Goal: Contribute content: Contribute content

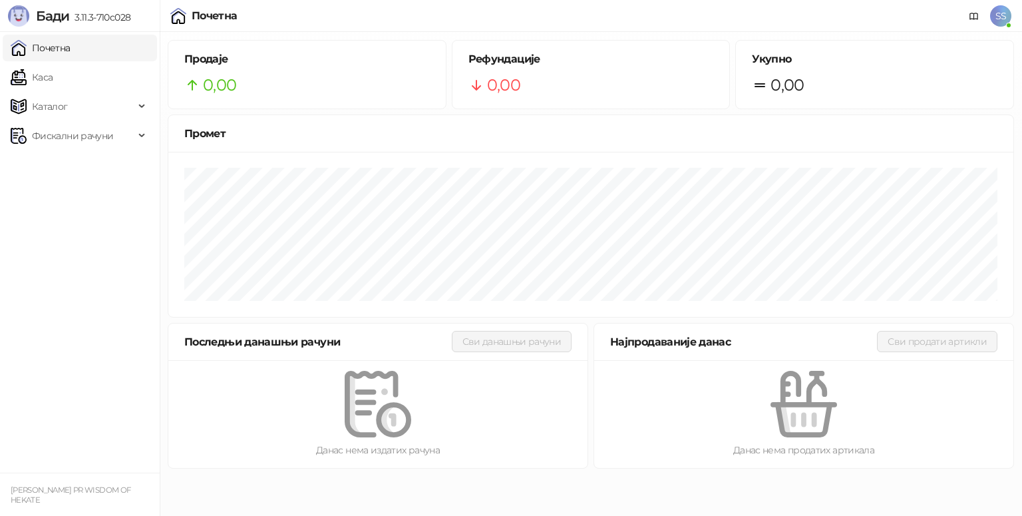
click at [999, 20] on span "SS" at bounding box center [1000, 15] width 21 height 21
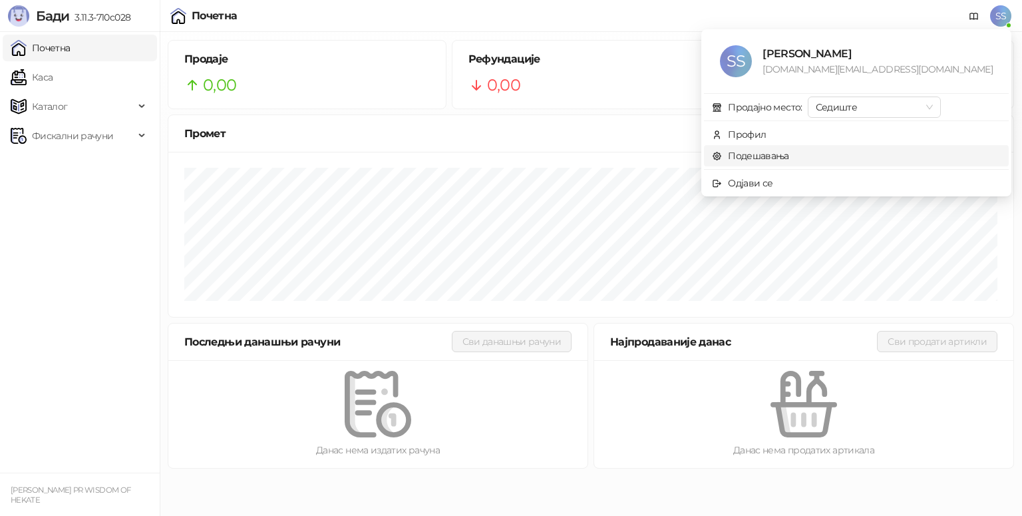
click at [789, 156] on link "Подешавања" at bounding box center [750, 156] width 77 height 12
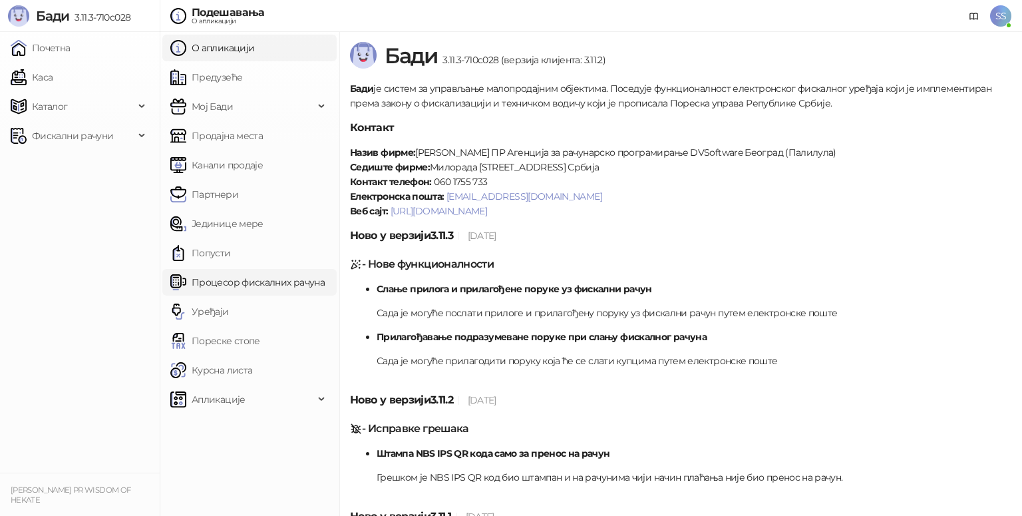
click at [234, 283] on link "Процесор фискалних рачуна" at bounding box center [247, 282] width 154 height 27
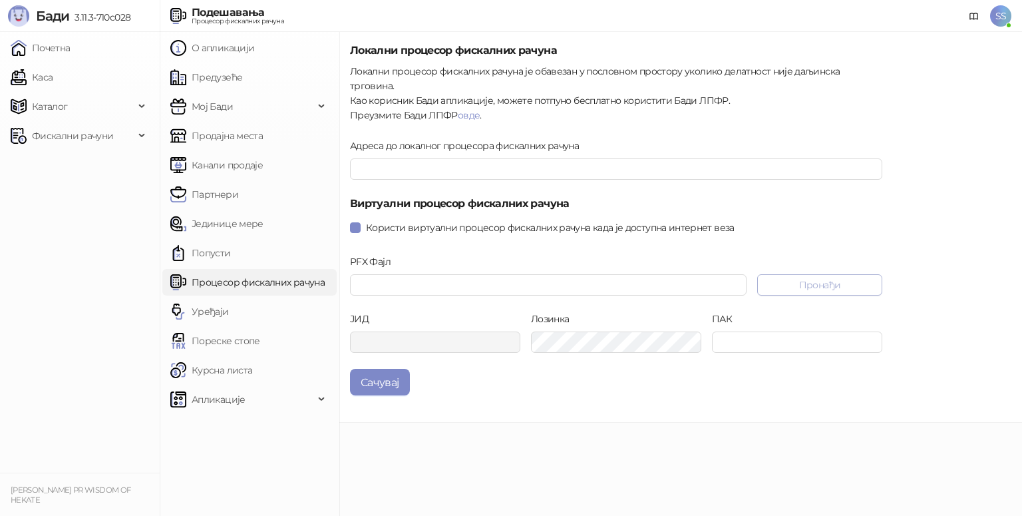
click at [822, 274] on button "Пронађи" at bounding box center [819, 284] width 125 height 21
type input "**********"
click at [743, 331] on input "ПАК" at bounding box center [797, 341] width 170 height 21
paste input "******"
type input "******"
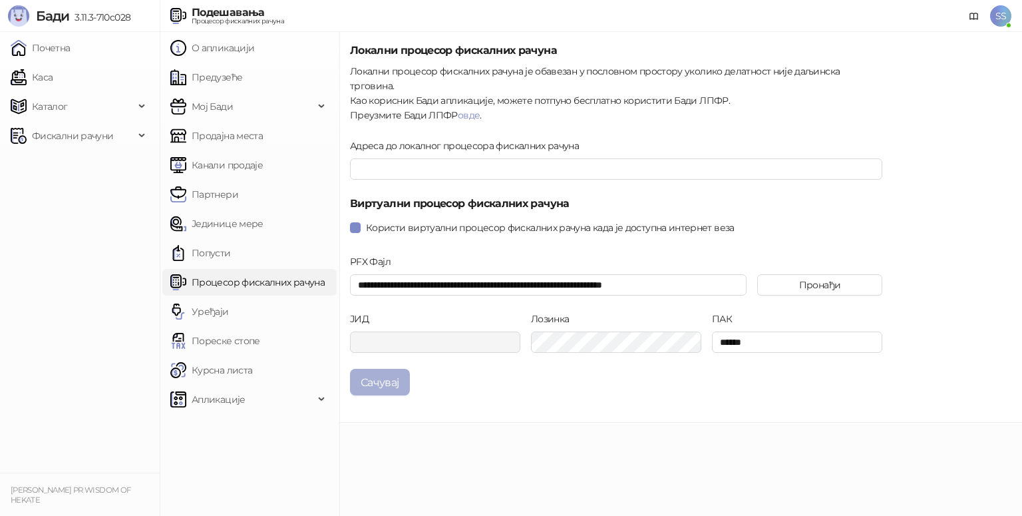
click at [391, 372] on button "Сачувај" at bounding box center [380, 382] width 60 height 27
click at [399, 427] on main "**********" at bounding box center [680, 274] width 683 height 484
click at [1004, 21] on span "SS" at bounding box center [1000, 15] width 21 height 21
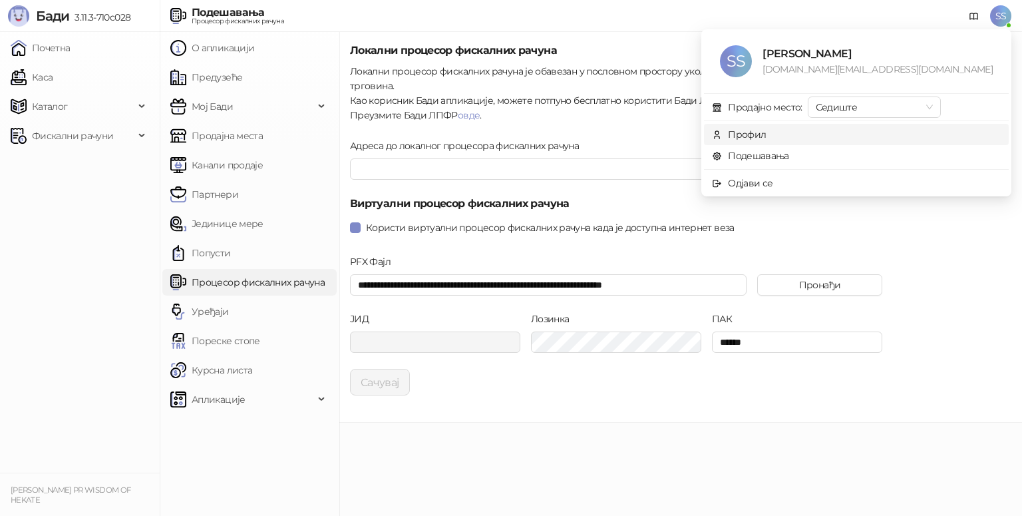
click at [766, 137] on div "Профил" at bounding box center [747, 134] width 38 height 15
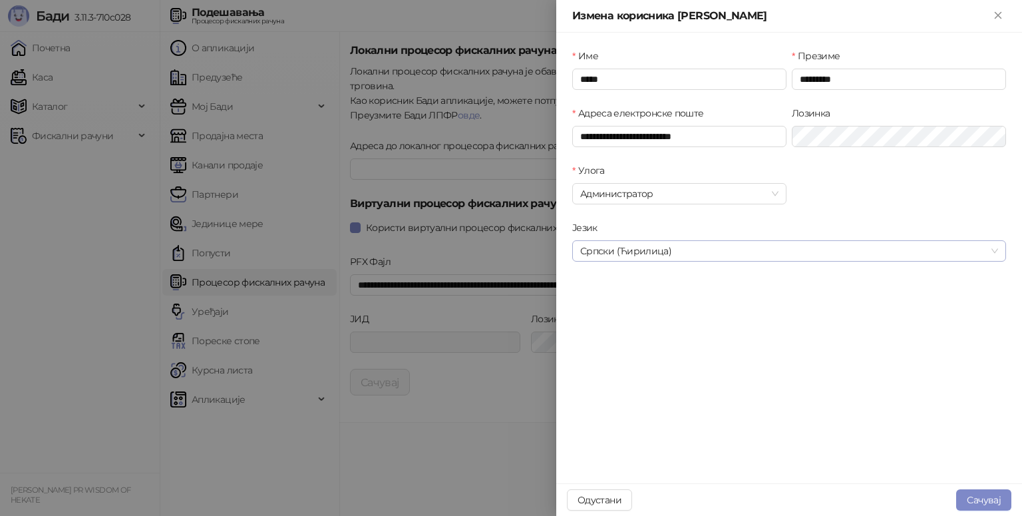
click at [709, 245] on span "Српски (Ћирилица)" at bounding box center [789, 251] width 418 height 20
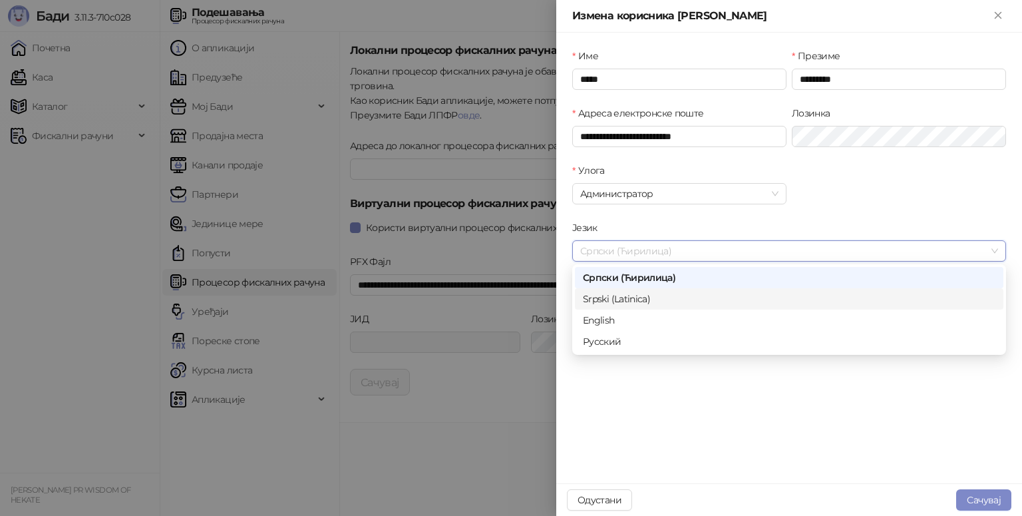
click at [657, 296] on div "Srpski (Latinica)" at bounding box center [789, 298] width 413 height 15
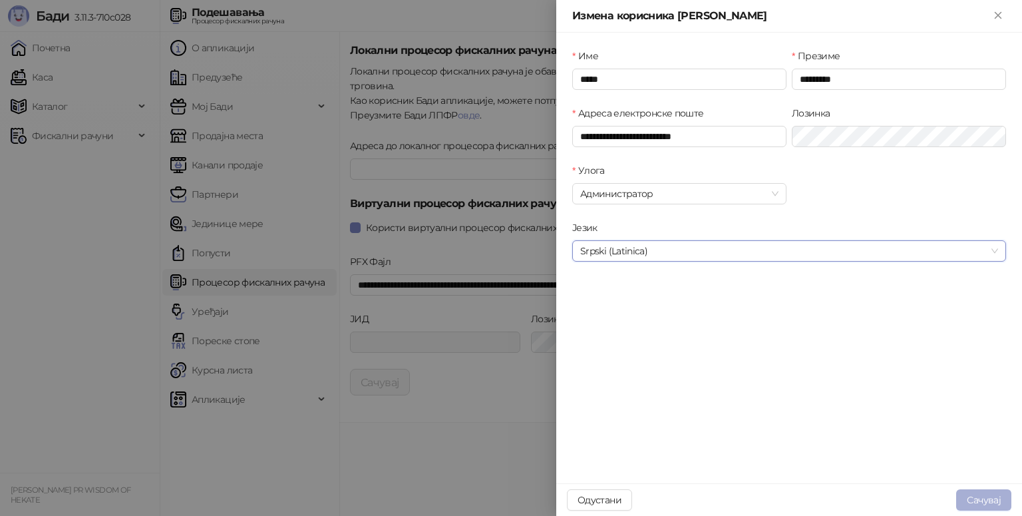
click at [982, 500] on button "Сачувај" at bounding box center [983, 499] width 55 height 21
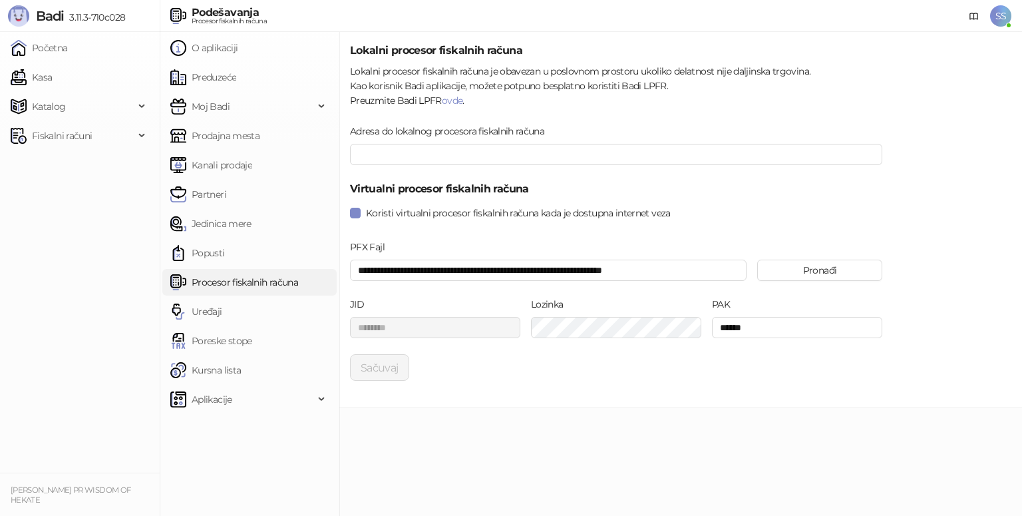
click at [1003, 19] on span "SS" at bounding box center [1000, 15] width 21 height 21
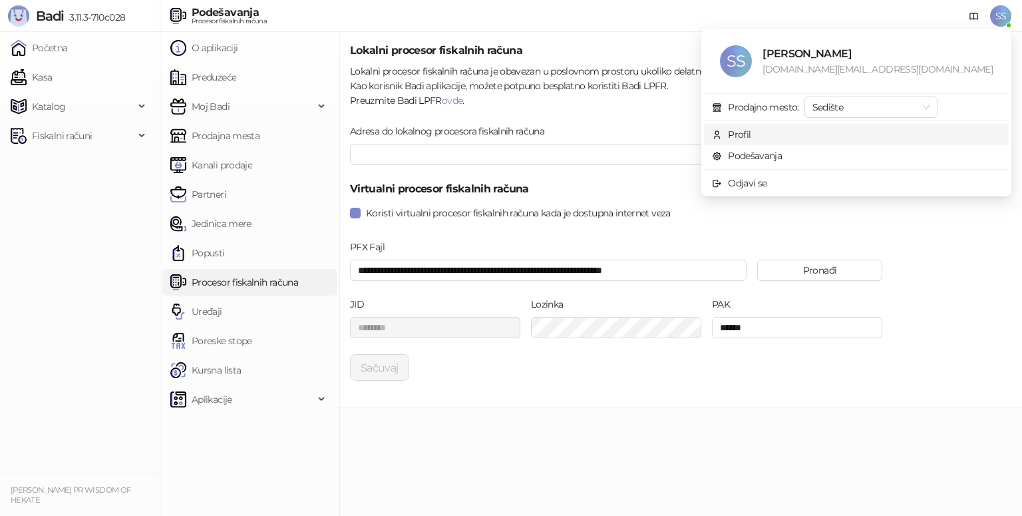
click at [751, 138] on div "Profil" at bounding box center [739, 134] width 23 height 15
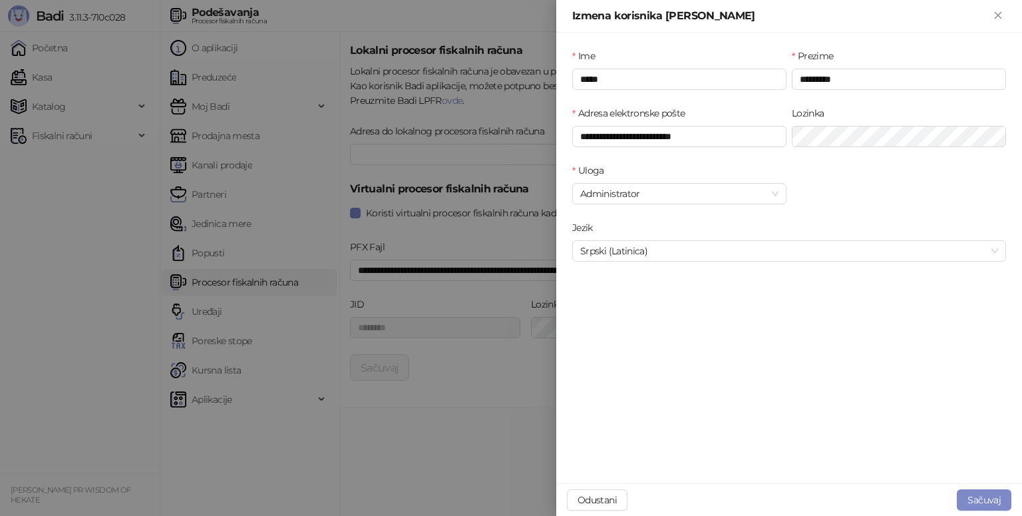
click at [46, 230] on div at bounding box center [511, 258] width 1022 height 516
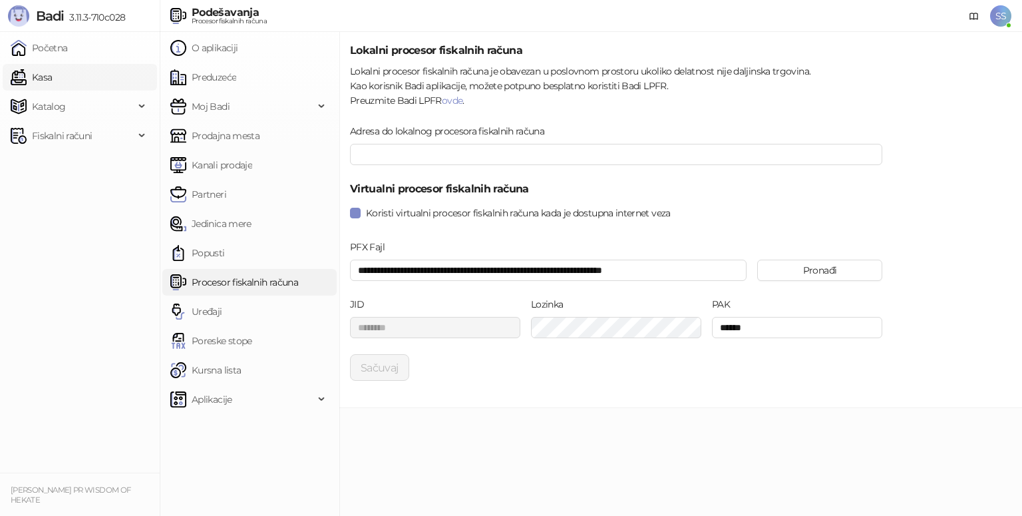
click at [52, 85] on link "Kasa" at bounding box center [31, 77] width 41 height 27
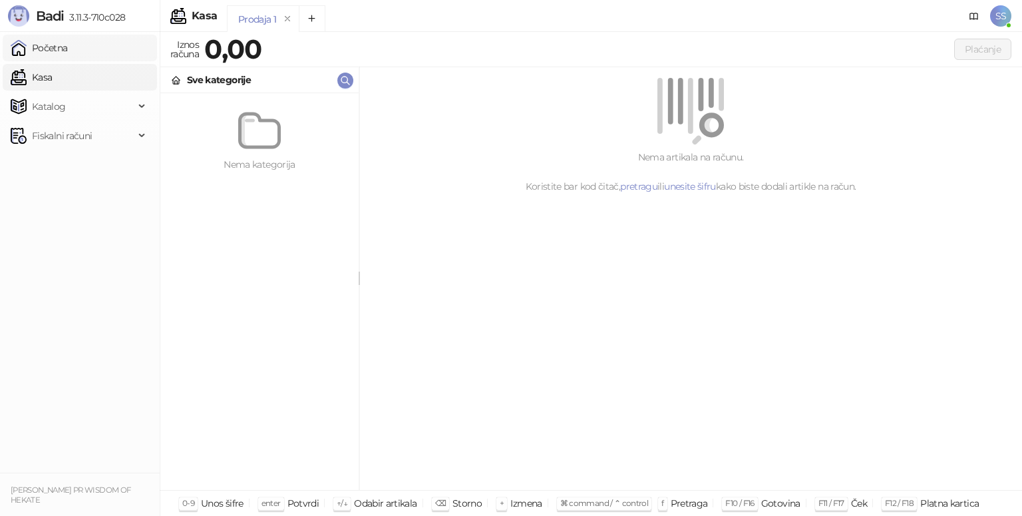
click at [56, 47] on link "Početna" at bounding box center [39, 48] width 57 height 27
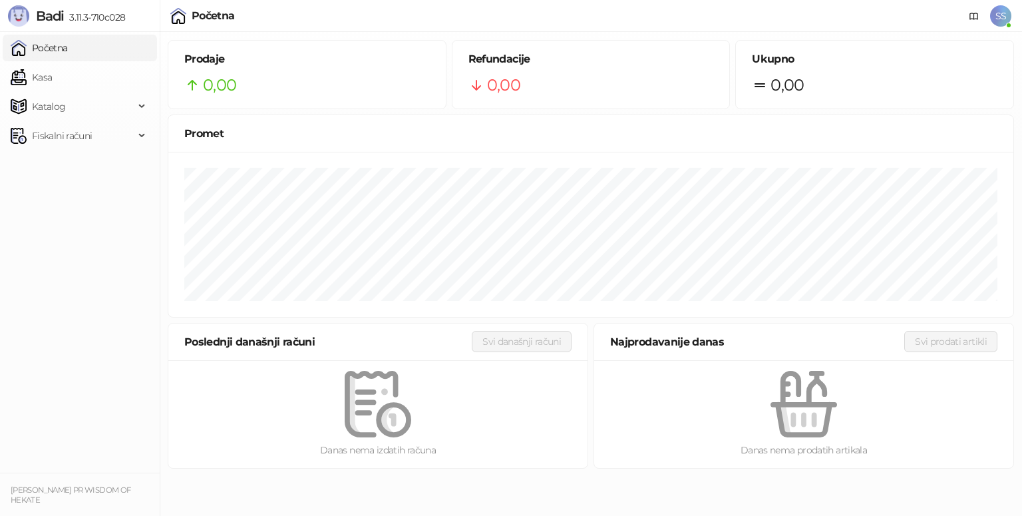
click at [1000, 21] on span "SS" at bounding box center [1000, 15] width 21 height 21
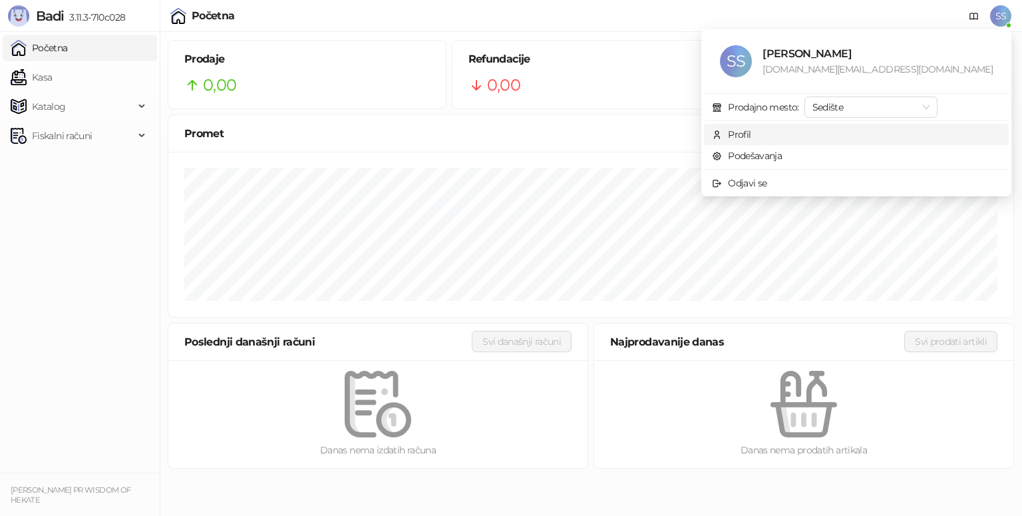
click at [751, 134] on div "Profil" at bounding box center [739, 134] width 23 height 15
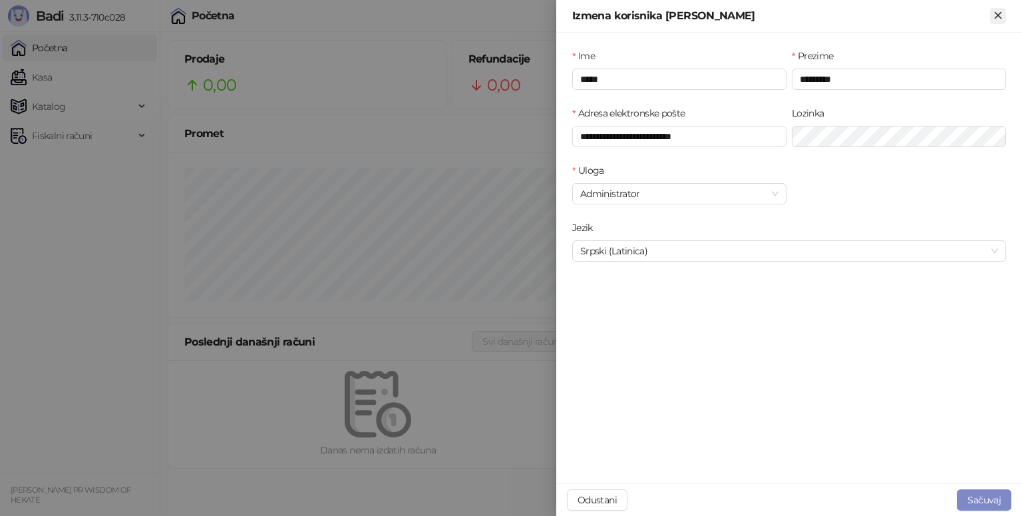
click at [997, 14] on icon "Zatvori" at bounding box center [998, 15] width 6 height 6
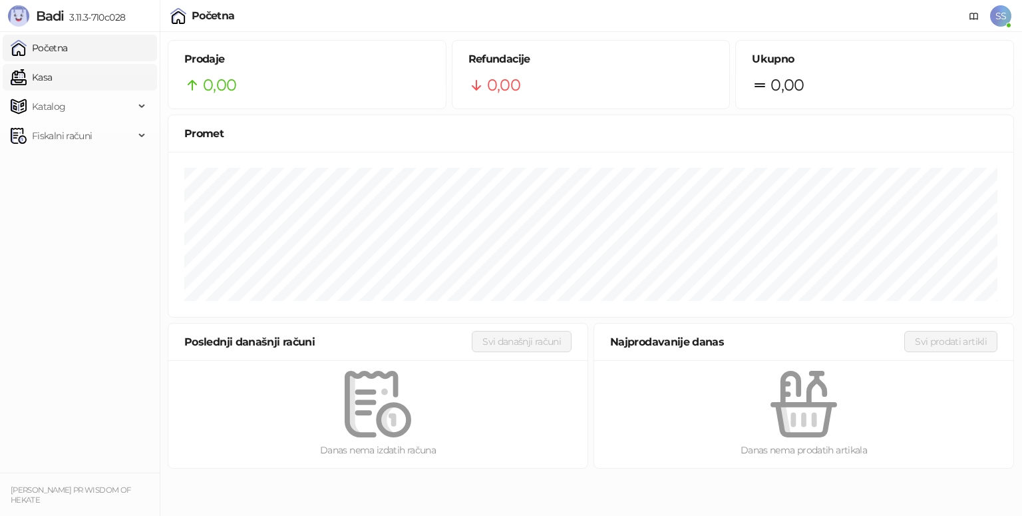
click at [52, 78] on link "Kasa" at bounding box center [31, 77] width 41 height 27
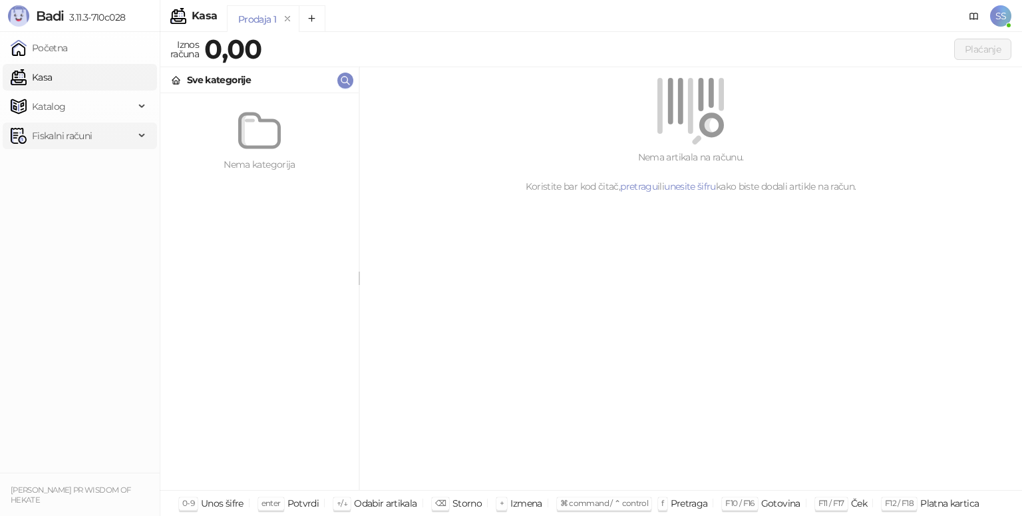
click at [142, 144] on div "Fiskalni računi" at bounding box center [80, 135] width 154 height 27
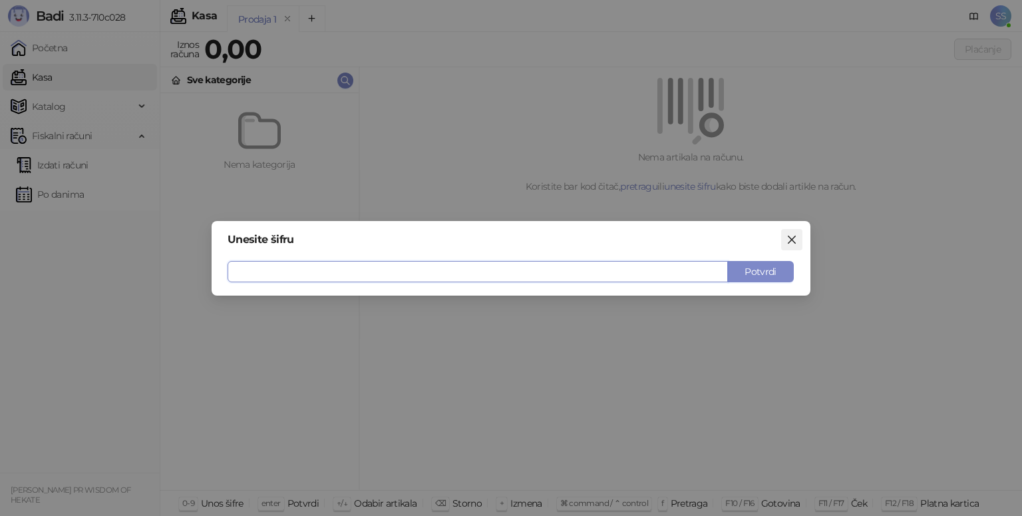
click at [790, 238] on icon "close" at bounding box center [791, 239] width 11 height 11
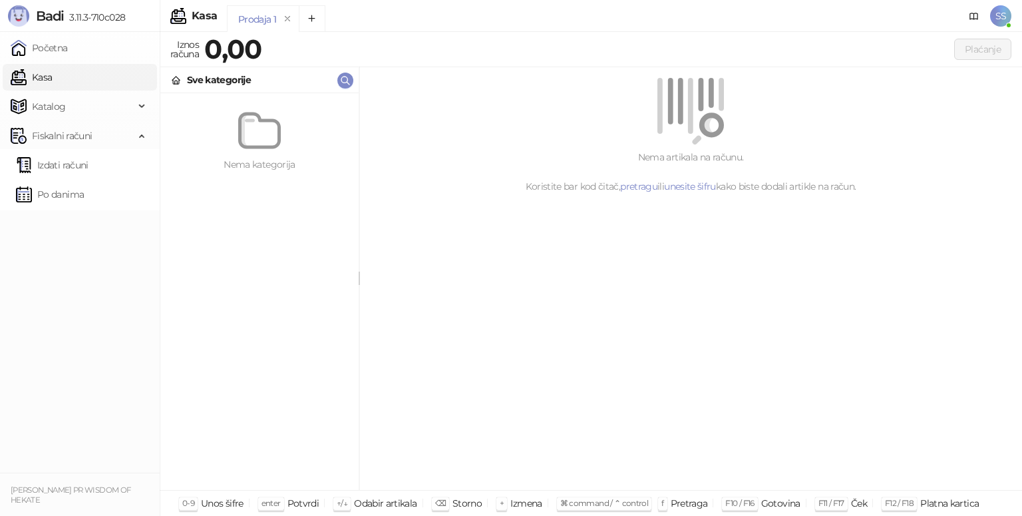
click at [254, 22] on div "Prodaja 1" at bounding box center [257, 19] width 38 height 15
click at [246, 20] on div "Prodaja 1" at bounding box center [257, 19] width 38 height 15
click at [285, 22] on icon "remove" at bounding box center [287, 18] width 9 height 9
click at [285, 22] on icon "remove" at bounding box center [289, 18] width 9 height 9
click at [261, 19] on div "Prodaja 3" at bounding box center [258, 19] width 40 height 15
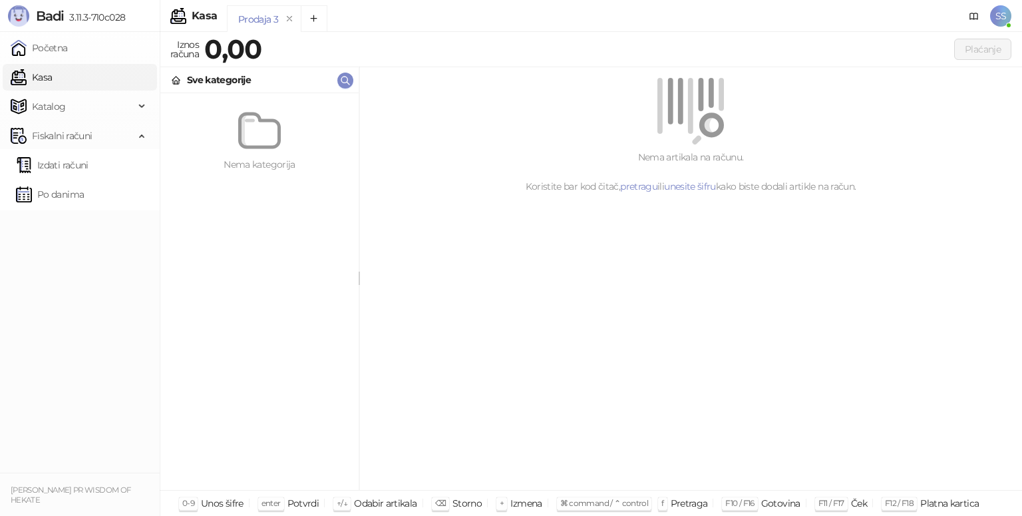
click at [191, 18] on div "Kasa" at bounding box center [193, 16] width 47 height 16
click at [293, 22] on button "remove" at bounding box center [289, 18] width 17 height 11
click at [1001, 30] on div at bounding box center [1000, 22] width 21 height 34
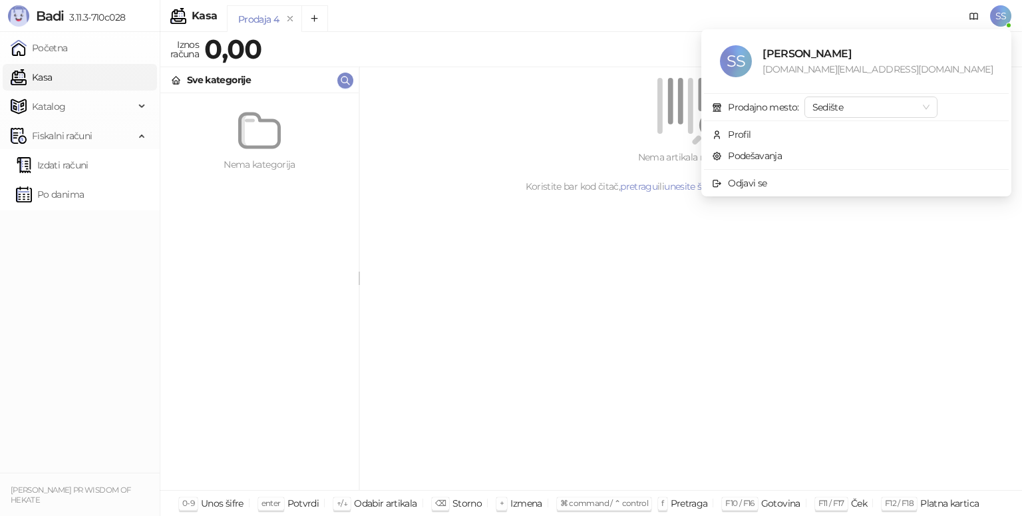
click at [1006, 24] on span "SS" at bounding box center [1000, 15] width 21 height 21
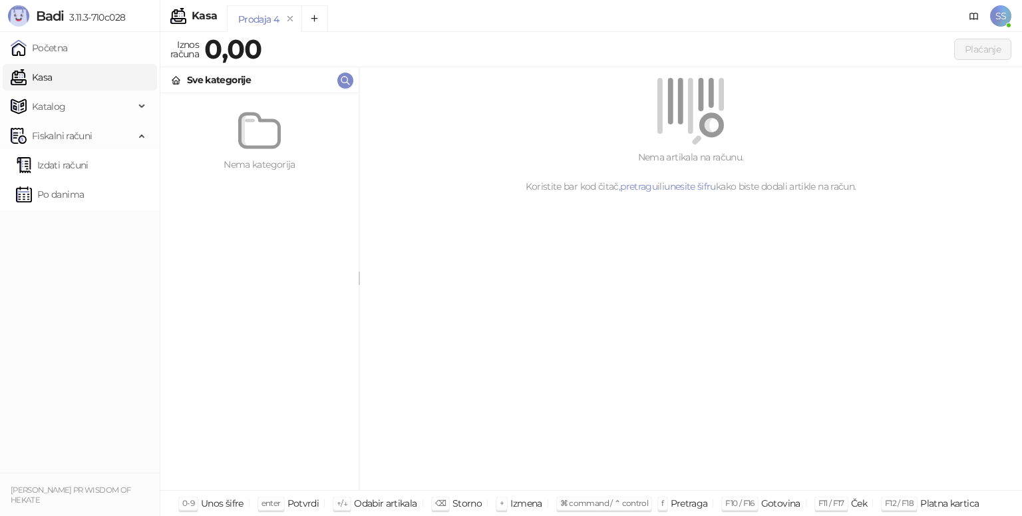
click at [1007, 25] on span "SS" at bounding box center [1000, 15] width 21 height 21
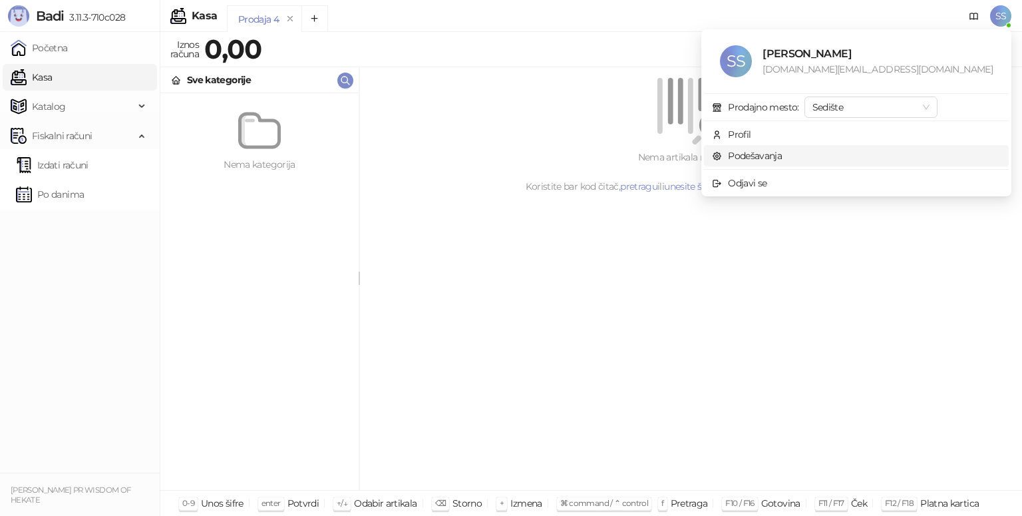
click at [782, 162] on link "Podešavanja" at bounding box center [747, 156] width 70 height 12
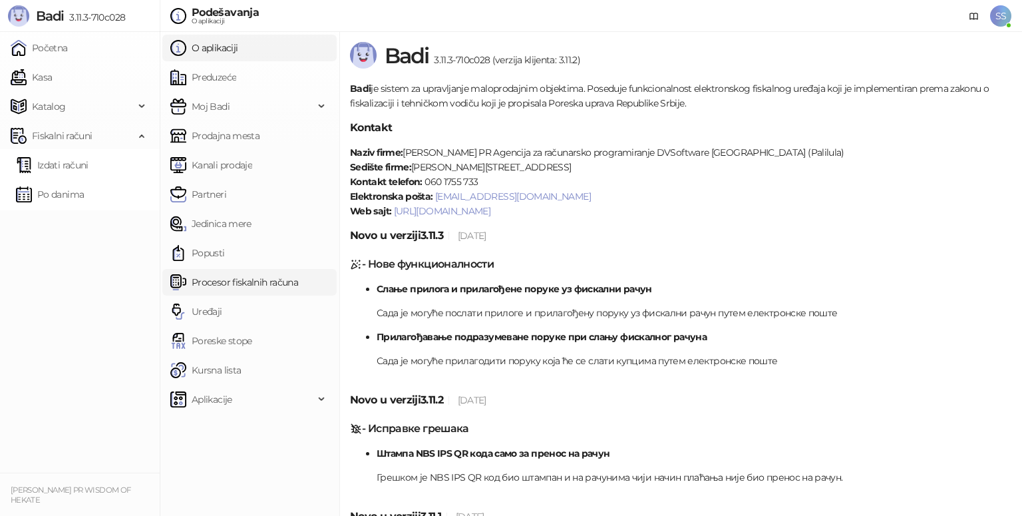
click at [231, 291] on link "Procesor fiskalnih računa" at bounding box center [234, 282] width 128 height 27
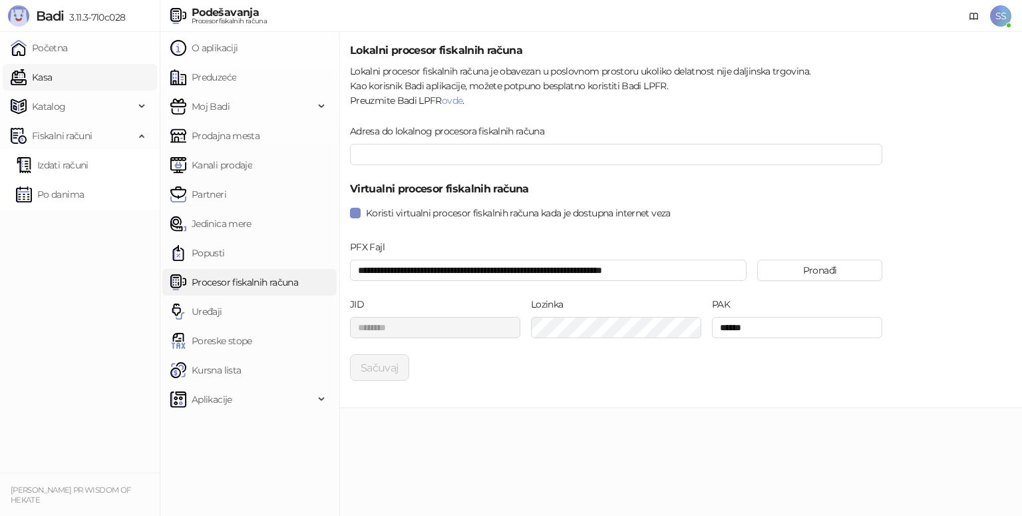
click at [37, 76] on link "Kasa" at bounding box center [31, 77] width 41 height 27
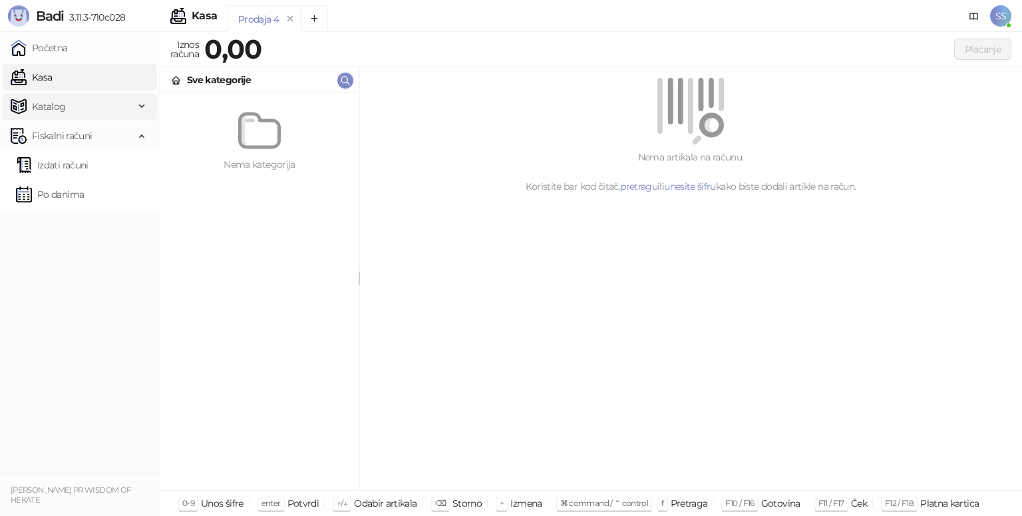
click at [135, 112] on div "Katalog" at bounding box center [80, 106] width 154 height 27
click at [63, 202] on link "Artikli" at bounding box center [39, 194] width 47 height 27
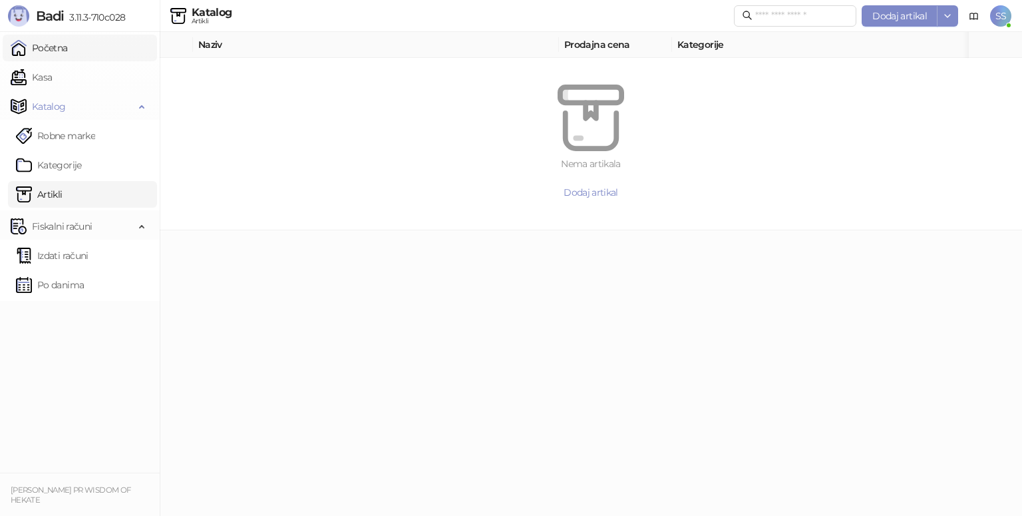
click at [68, 57] on link "Početna" at bounding box center [39, 48] width 57 height 27
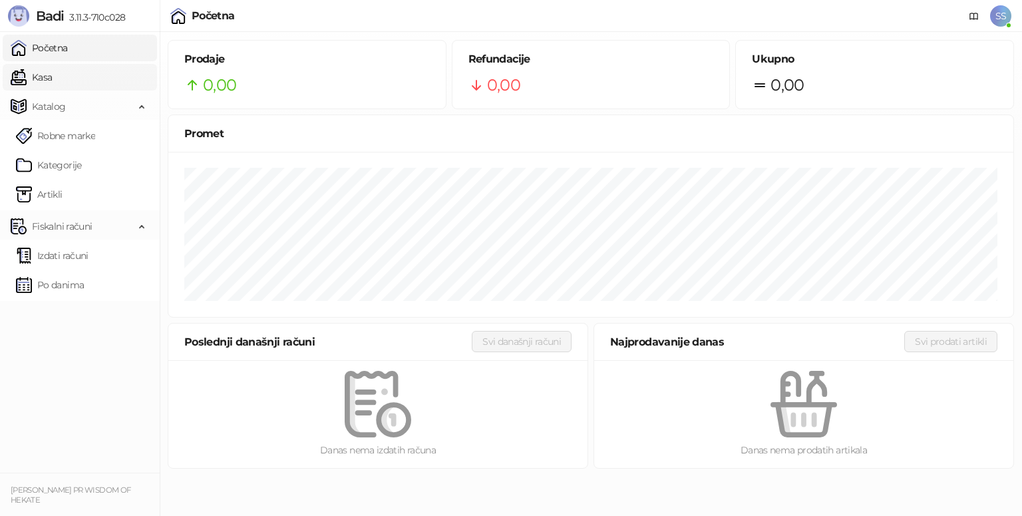
click at [52, 81] on link "Kasa" at bounding box center [31, 77] width 41 height 27
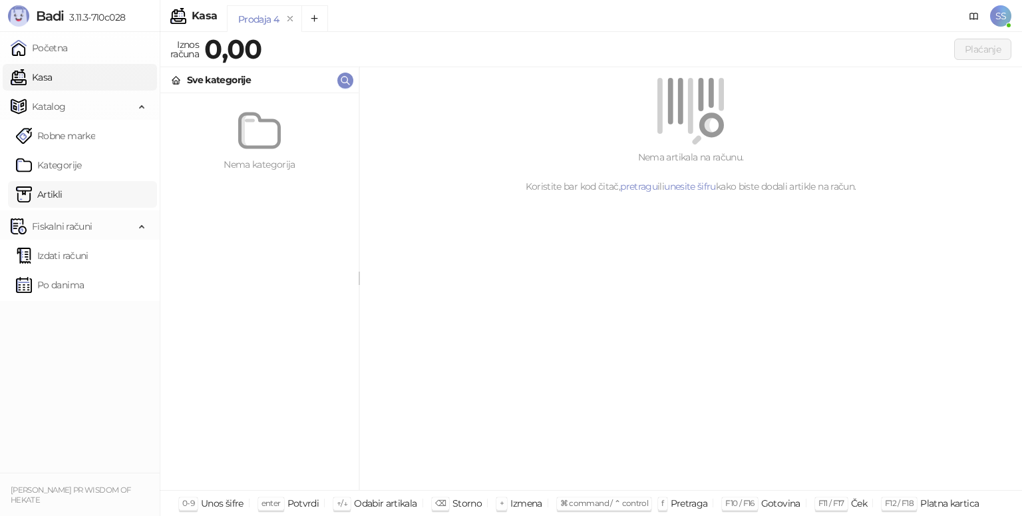
click at [63, 197] on link "Artikli" at bounding box center [39, 194] width 47 height 27
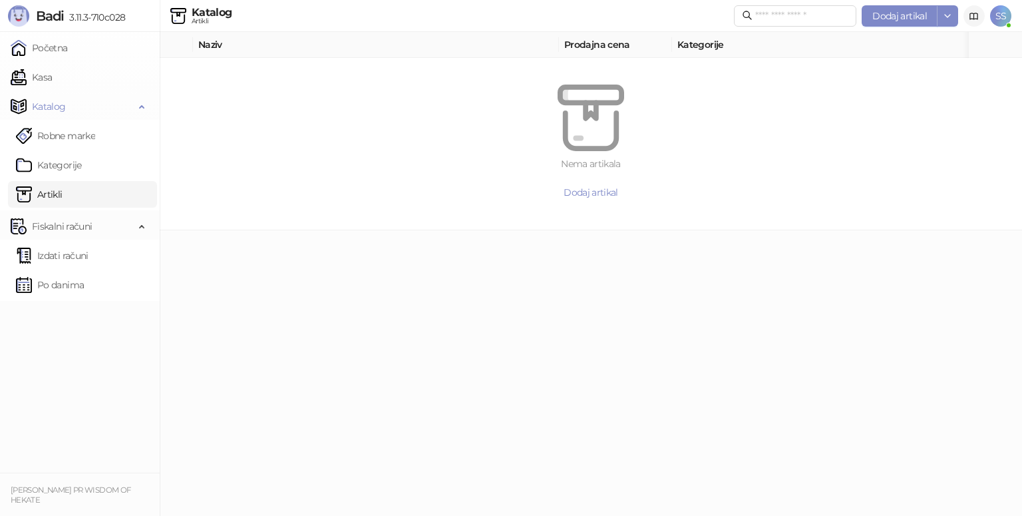
click at [976, 19] on icon at bounding box center [974, 16] width 8 height 6
click at [589, 187] on span "Dodaj artikal" at bounding box center [591, 192] width 55 height 12
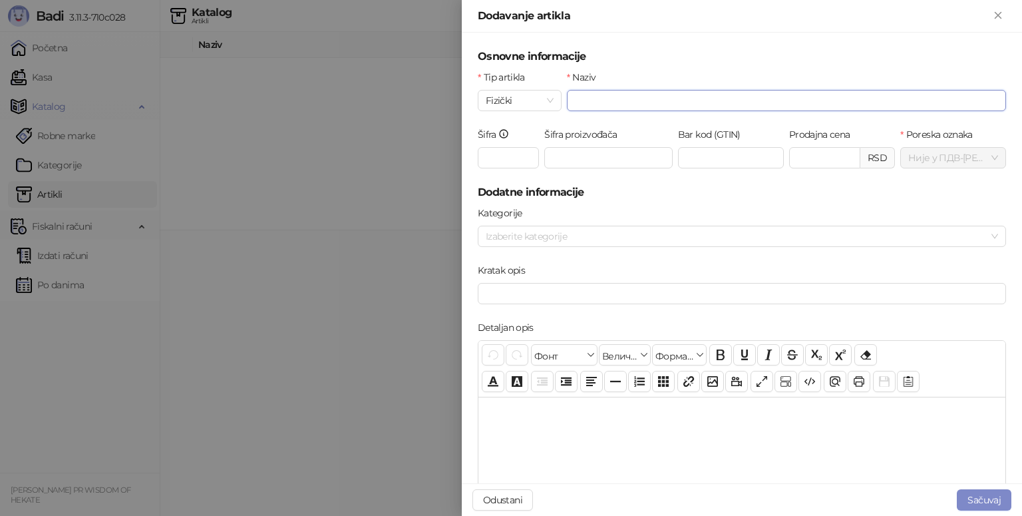
click at [605, 105] on input "Naziv" at bounding box center [786, 100] width 439 height 21
type input "**********"
click at [804, 162] on input "Prodajna cena" at bounding box center [825, 158] width 70 height 20
type input "*******"
click at [556, 299] on input "Kratak opis" at bounding box center [742, 293] width 528 height 21
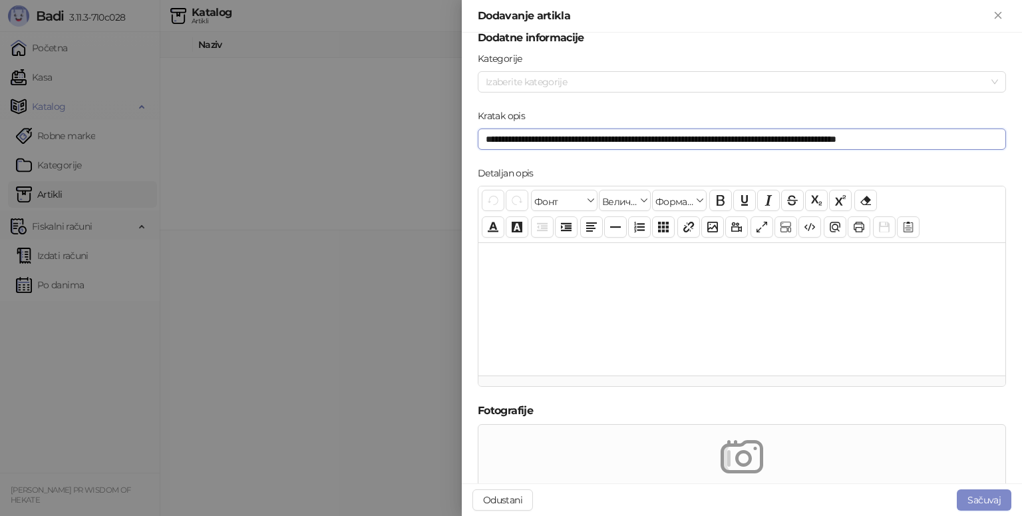
scroll to position [266, 0]
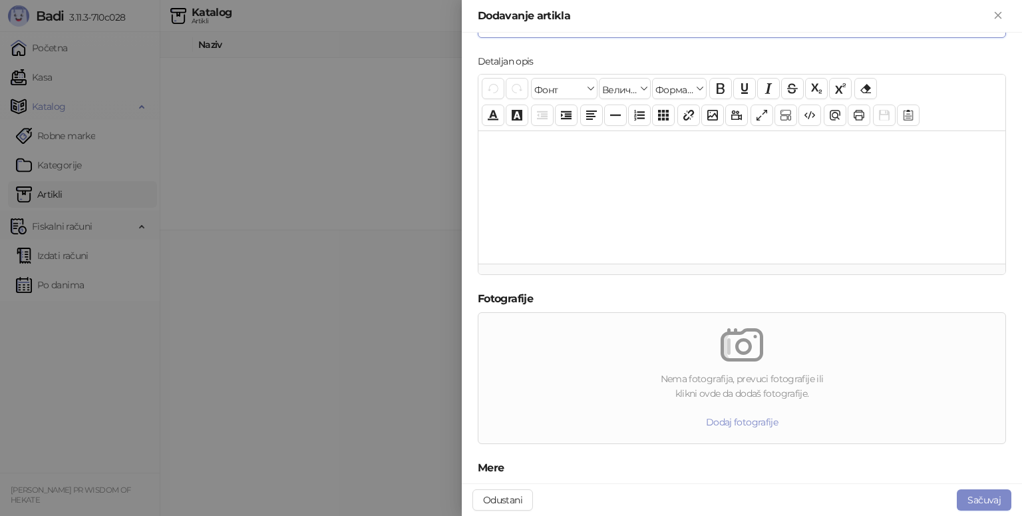
type input "**********"
click at [554, 168] on div at bounding box center [741, 196] width 527 height 133
click at [554, 168] on div "*" at bounding box center [741, 196] width 527 height 133
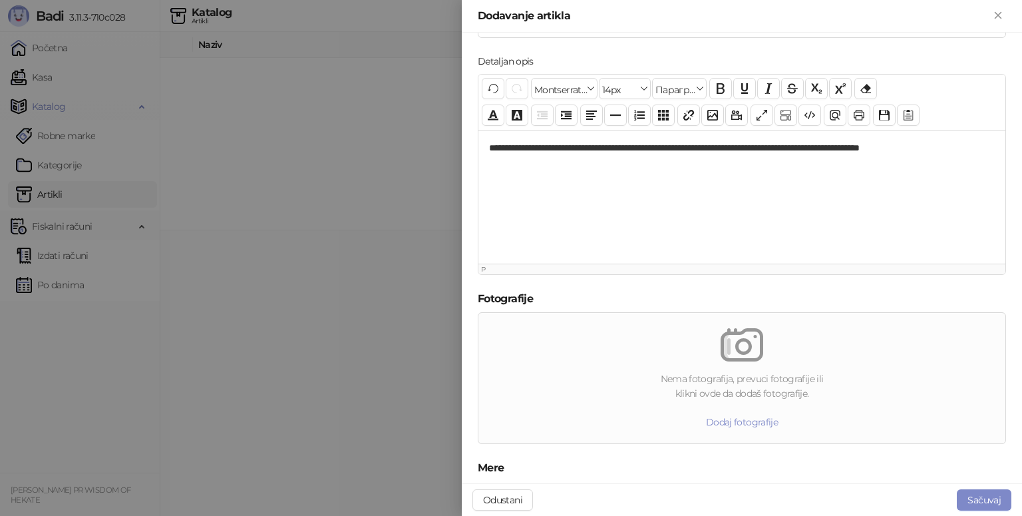
click at [936, 146] on p "**********" at bounding box center [737, 148] width 496 height 14
click at [973, 147] on p "**********" at bounding box center [737, 148] width 496 height 14
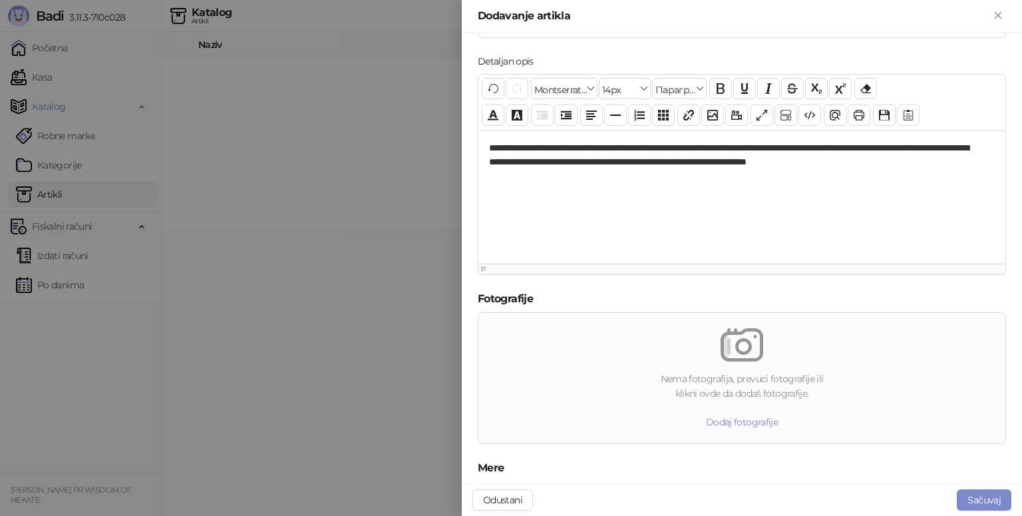
scroll to position [395, 0]
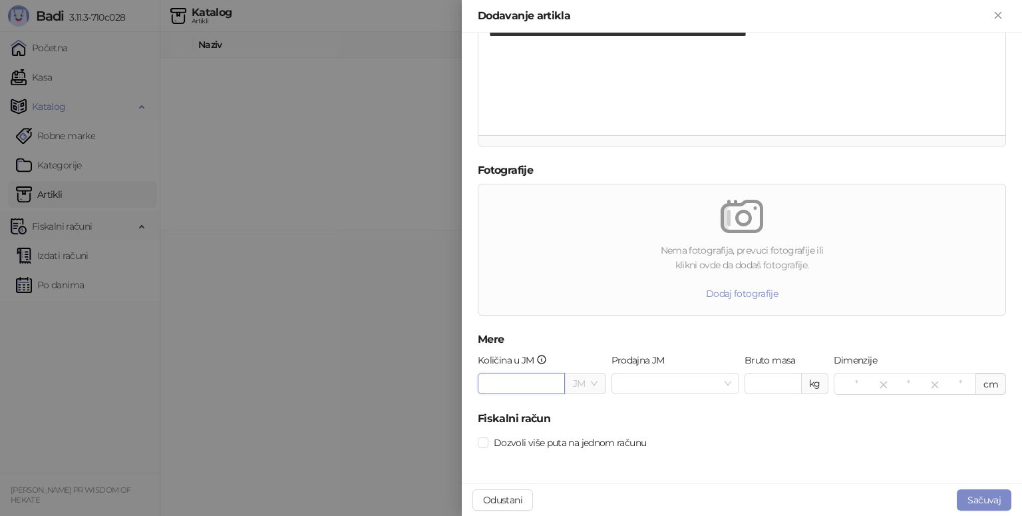
click at [537, 374] on input "Količina u JM" at bounding box center [521, 383] width 86 height 20
type input "*"
click at [657, 388] on input "Prodajna JM" at bounding box center [669, 383] width 100 height 20
click at [496, 387] on input "**" at bounding box center [521, 383] width 86 height 20
type input "*"
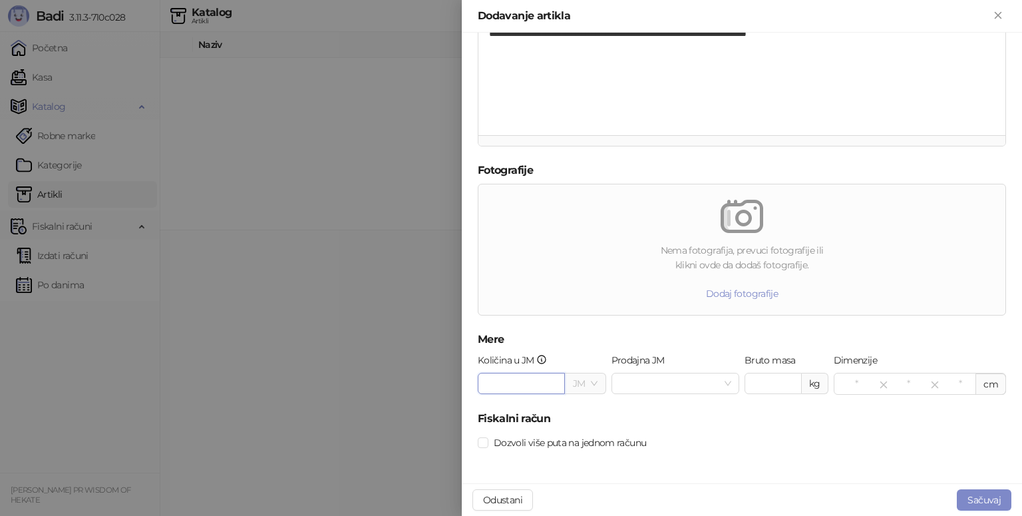
type input "*"
click at [542, 249] on span "Nema fotografija, prevuci fotografije ili klikni ovde da dodaš fotografije. Dod…" at bounding box center [742, 249] width 516 height 130
click at [516, 385] on input "*" at bounding box center [521, 383] width 86 height 20
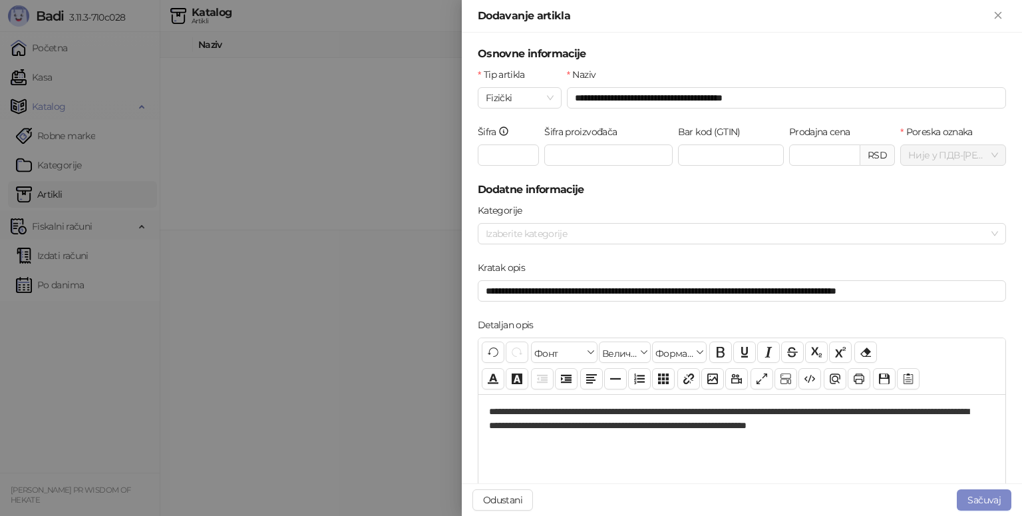
scroll to position [0, 0]
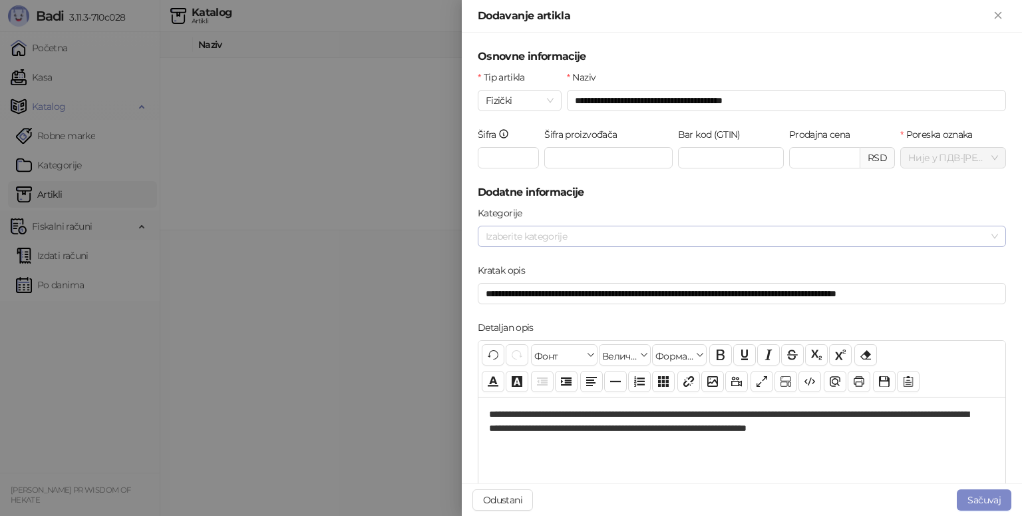
click at [681, 231] on div at bounding box center [734, 236] width 509 height 19
click at [717, 199] on h5 "Dodatne informacije" at bounding box center [742, 192] width 528 height 16
click at [812, 105] on input "**********" at bounding box center [786, 100] width 439 height 21
type input "**********"
click at [774, 41] on div "**********" at bounding box center [742, 258] width 560 height 450
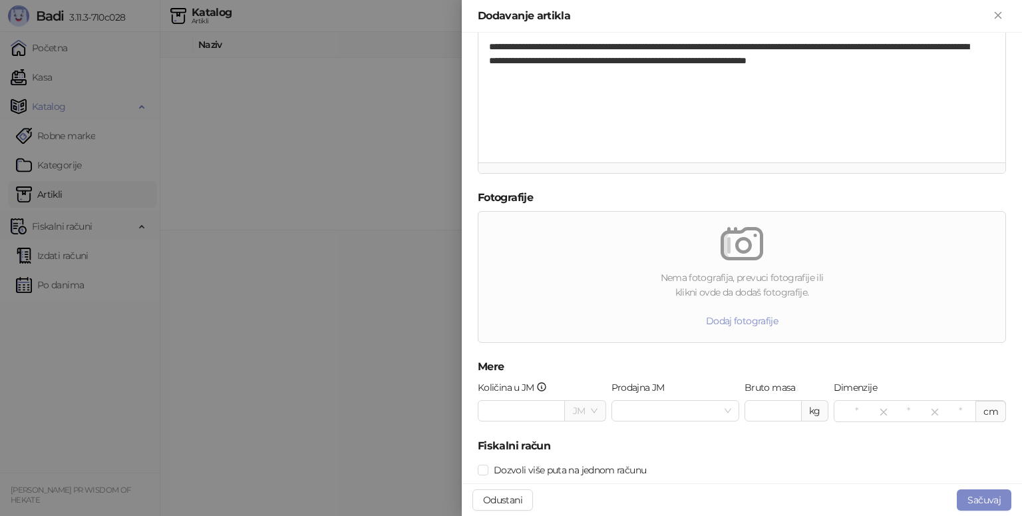
scroll to position [395, 0]
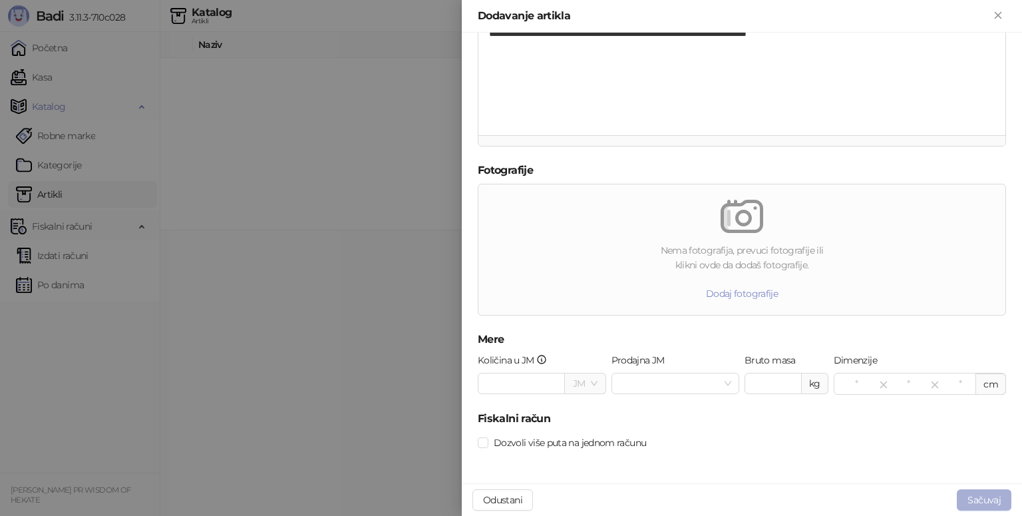
click at [977, 503] on button "Sačuvaj" at bounding box center [984, 499] width 55 height 21
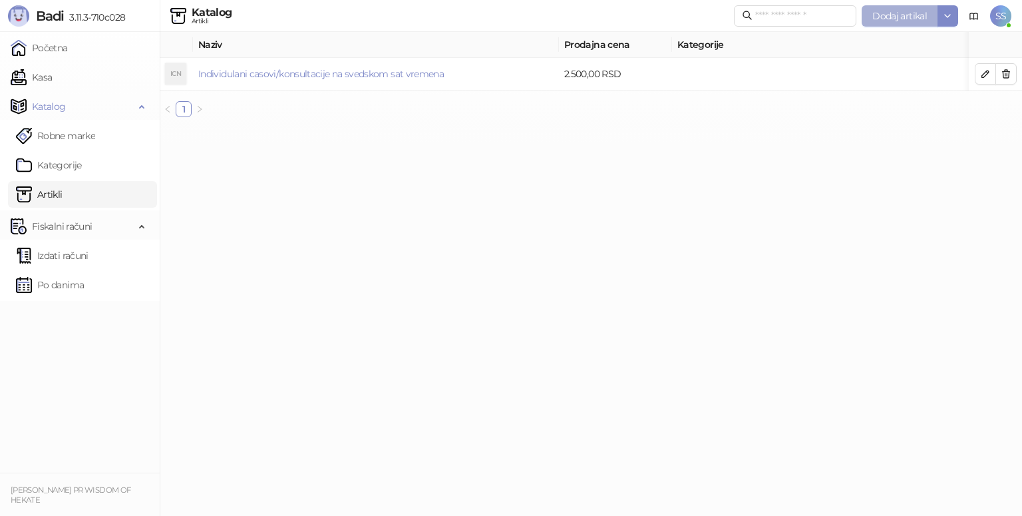
click at [905, 17] on span "Dodaj artikal" at bounding box center [899, 16] width 55 height 12
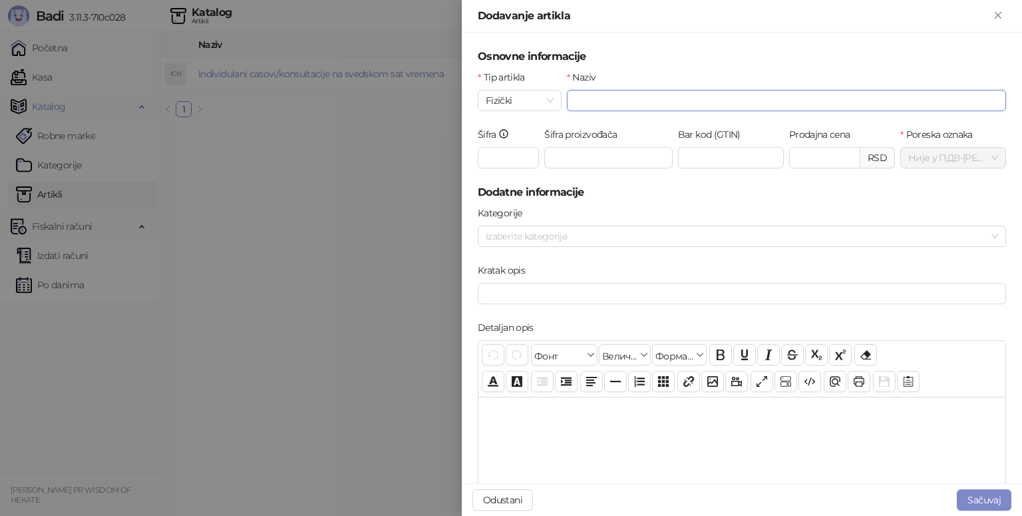
click at [663, 94] on input "Naziv" at bounding box center [786, 100] width 439 height 21
type input "**********"
click at [817, 154] on input "Prodajna cena" at bounding box center [825, 158] width 70 height 20
type input "*******"
click at [653, 303] on input "Kratak opis" at bounding box center [742, 293] width 528 height 21
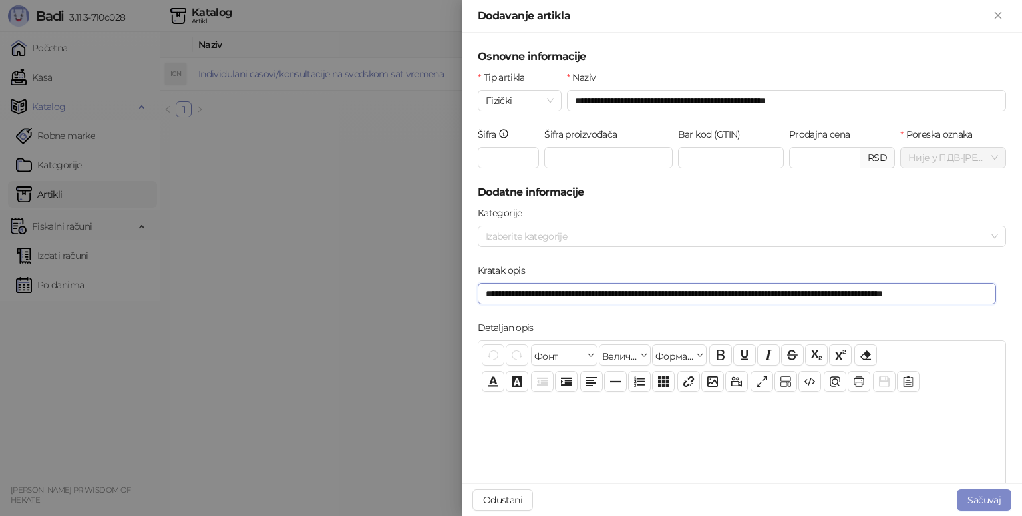
scroll to position [0, 13]
type input "**********"
click at [625, 437] on div at bounding box center [741, 463] width 527 height 133
click at [562, 423] on div "*" at bounding box center [736, 463] width 517 height 133
